Goal: Task Accomplishment & Management: Manage account settings

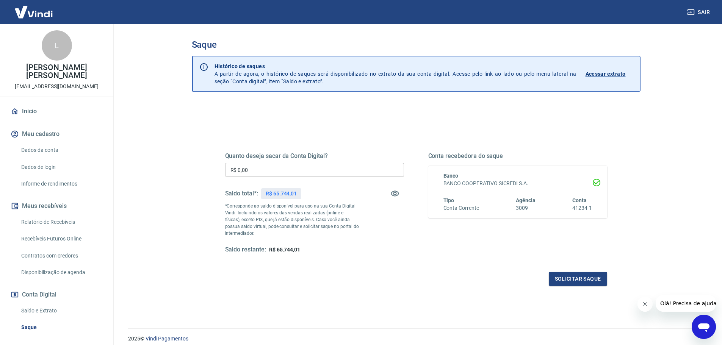
click at [280, 171] on input "R$ 0,00" at bounding box center [314, 170] width 179 height 14
type input "R$ 65.744,01"
click at [581, 281] on button "Solicitar saque" at bounding box center [578, 279] width 58 height 14
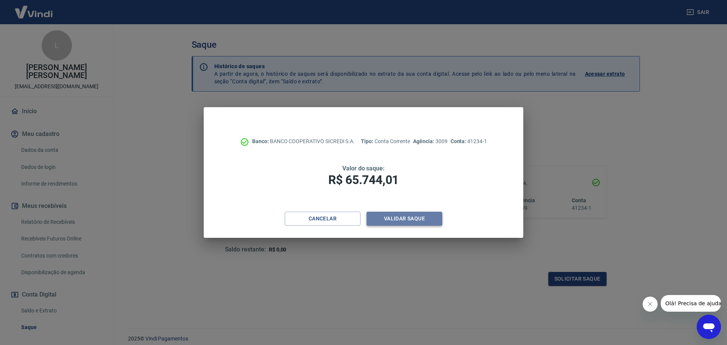
click at [391, 217] on button "Validar saque" at bounding box center [405, 219] width 76 height 14
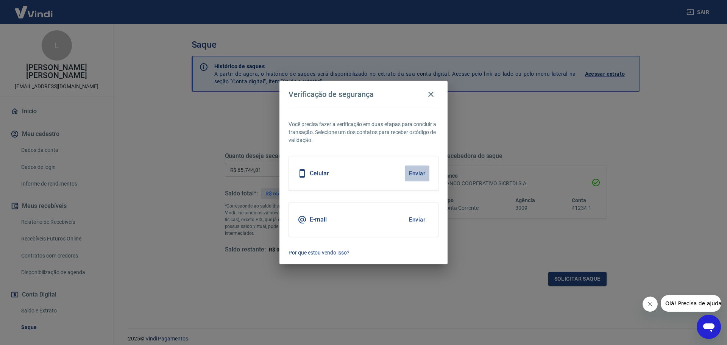
click at [422, 173] on button "Enviar" at bounding box center [417, 174] width 25 height 16
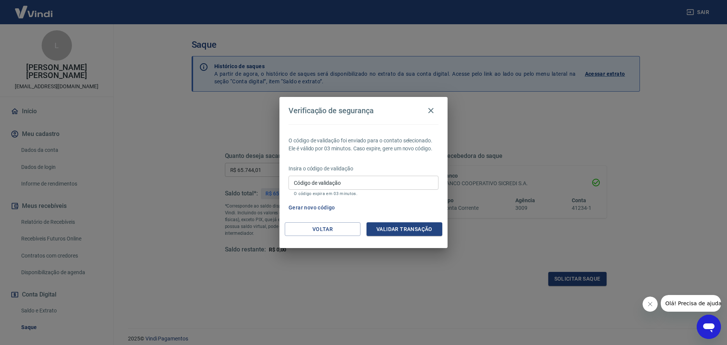
click at [325, 206] on button "Gerar novo código" at bounding box center [312, 208] width 53 height 14
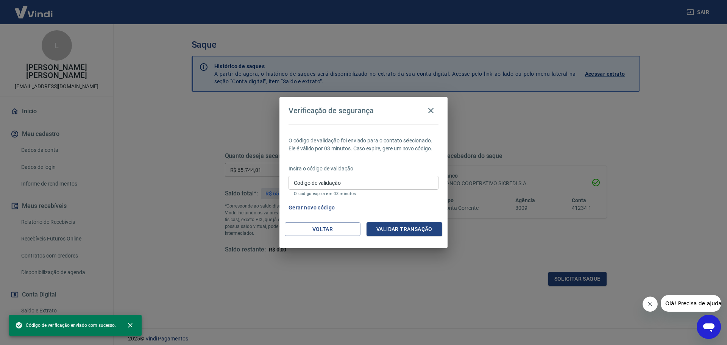
click at [375, 181] on input "Código de validação" at bounding box center [364, 183] width 150 height 14
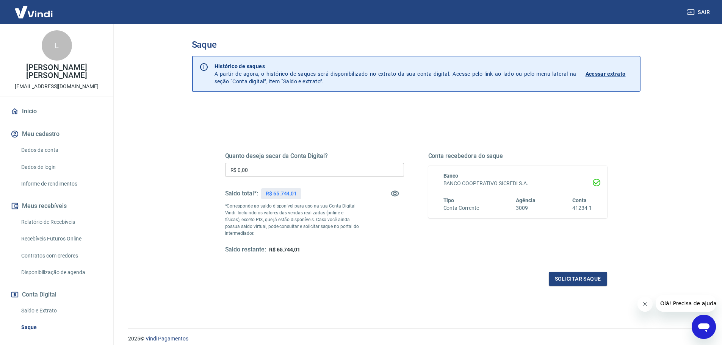
click at [257, 166] on input "R$ 0,00" at bounding box center [314, 170] width 179 height 14
type input "R$ 65.744,01"
click at [564, 283] on button "Solicitar saque" at bounding box center [578, 279] width 58 height 14
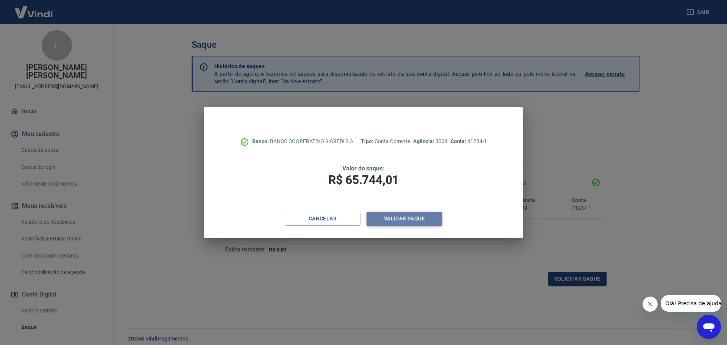
click at [419, 212] on button "Validar saque" at bounding box center [405, 219] width 76 height 14
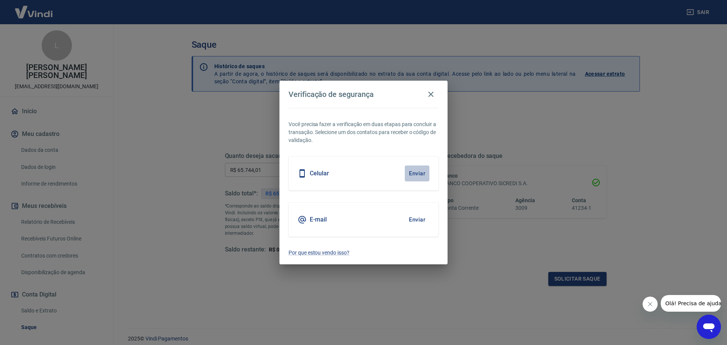
click at [413, 166] on button "Enviar" at bounding box center [417, 174] width 25 height 16
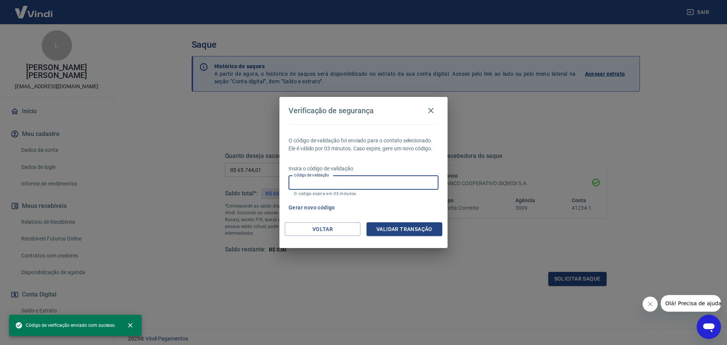
click at [377, 180] on input "Código de validação" at bounding box center [364, 183] width 150 height 14
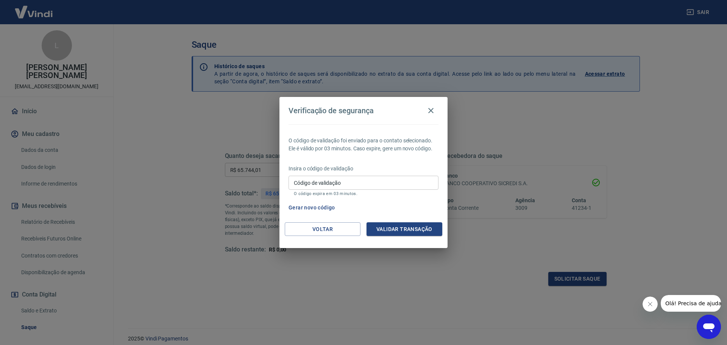
click at [402, 202] on div "Gerar novo código" at bounding box center [362, 208] width 153 height 14
click at [317, 229] on button "Voltar" at bounding box center [323, 229] width 76 height 14
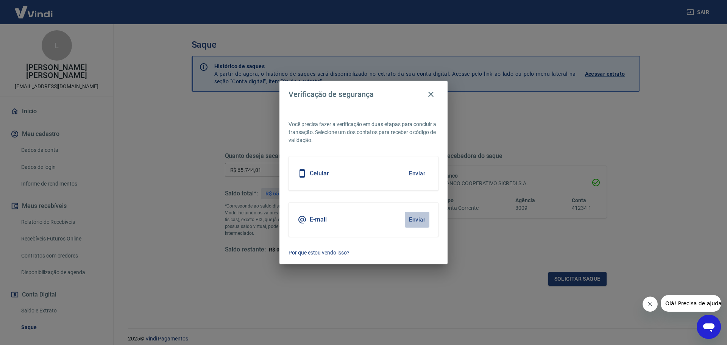
click at [416, 221] on button "Enviar" at bounding box center [417, 220] width 25 height 16
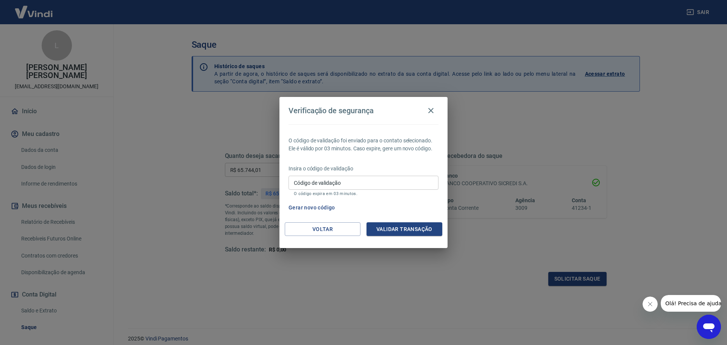
click at [340, 181] on input "Código de validação" at bounding box center [364, 183] width 150 height 14
click at [436, 112] on button "button" at bounding box center [431, 110] width 15 height 15
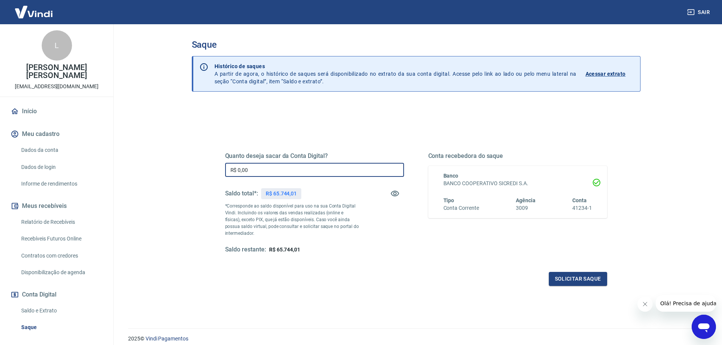
click at [283, 171] on input "R$ 0,00" at bounding box center [314, 170] width 179 height 14
type input "R$ 65.744,01"
click at [569, 277] on button "Solicitar saque" at bounding box center [578, 279] width 58 height 14
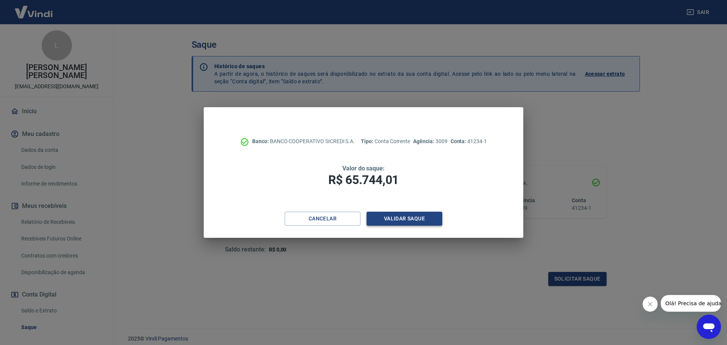
click at [418, 216] on button "Validar saque" at bounding box center [405, 219] width 76 height 14
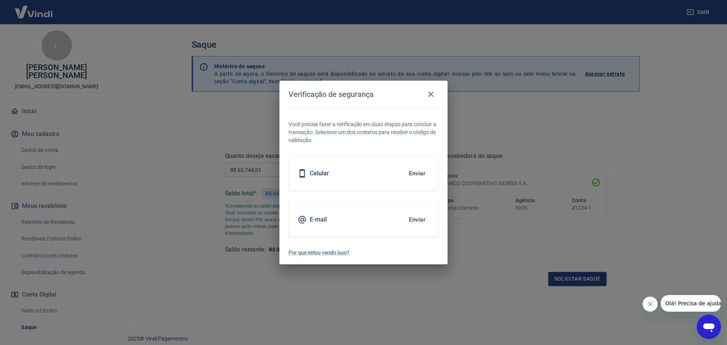
click at [415, 175] on button "Enviar" at bounding box center [417, 174] width 25 height 16
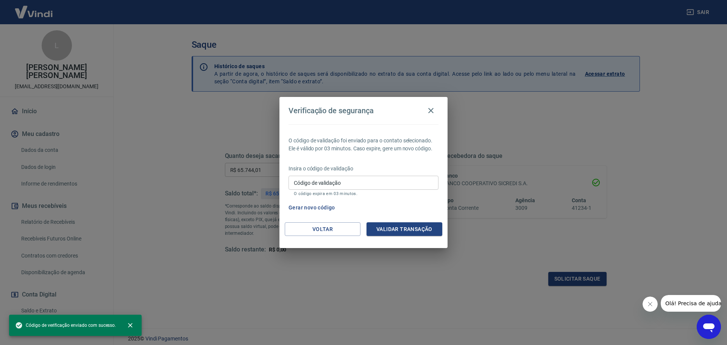
click at [308, 181] on input "Código de validação" at bounding box center [364, 183] width 150 height 14
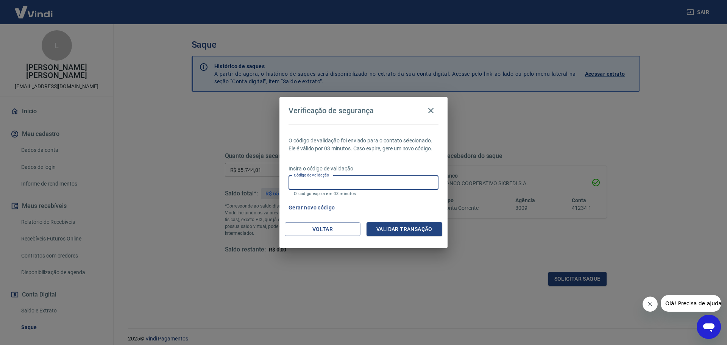
click at [411, 195] on p "O código expira em 03 minutos." at bounding box center [363, 193] width 139 height 5
click at [312, 205] on button "Gerar novo código" at bounding box center [312, 208] width 53 height 14
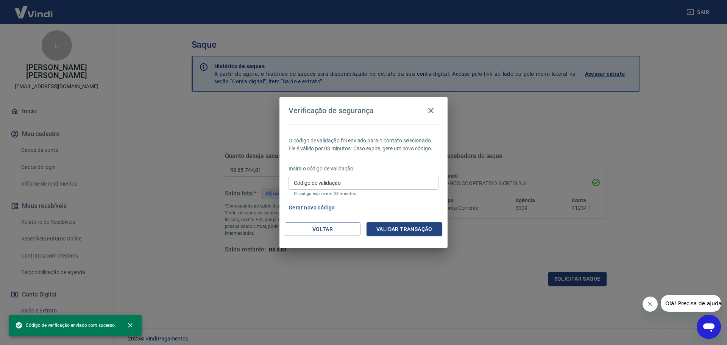
click at [332, 186] on input "Código de validação" at bounding box center [364, 183] width 150 height 14
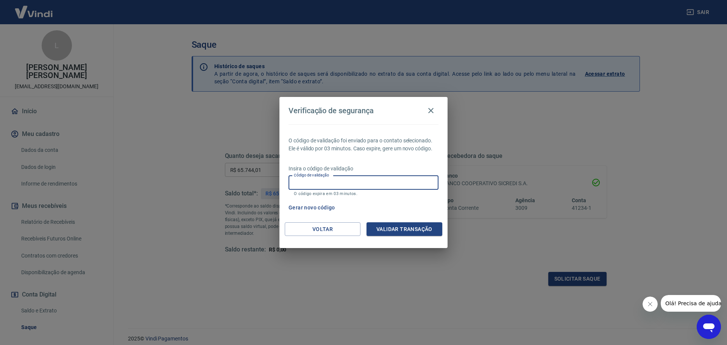
click at [300, 205] on button "Gerar novo código" at bounding box center [312, 208] width 53 height 14
